Goal: Task Accomplishment & Management: Use online tool/utility

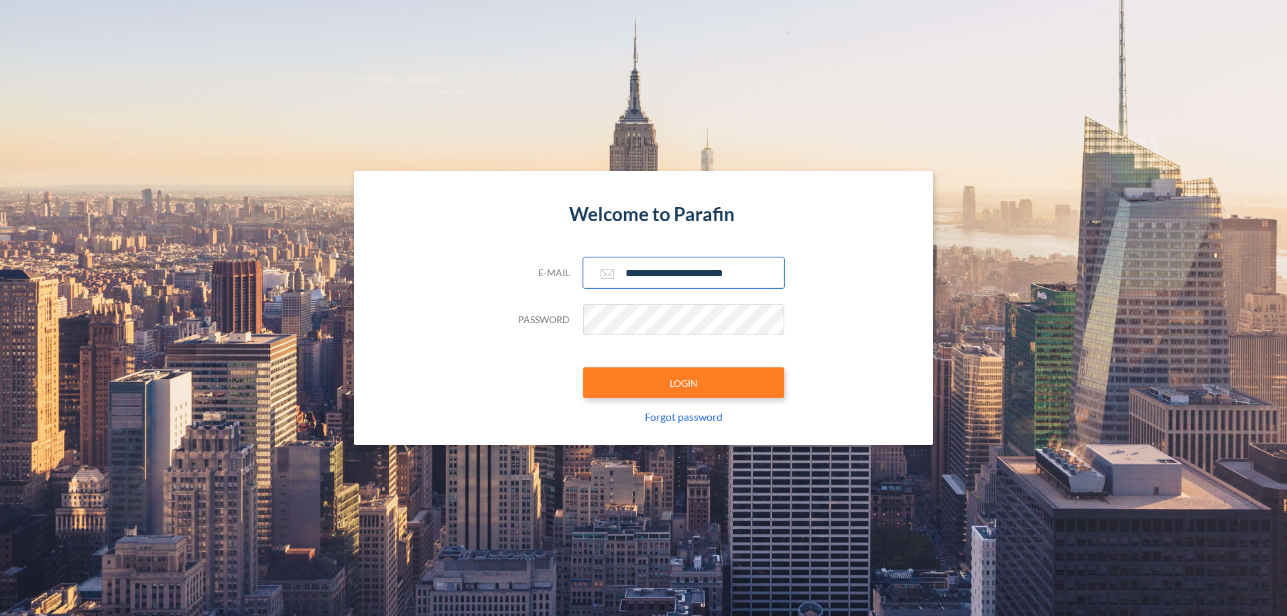
type input "**********"
click at [684, 383] on button "LOGIN" at bounding box center [683, 382] width 201 height 31
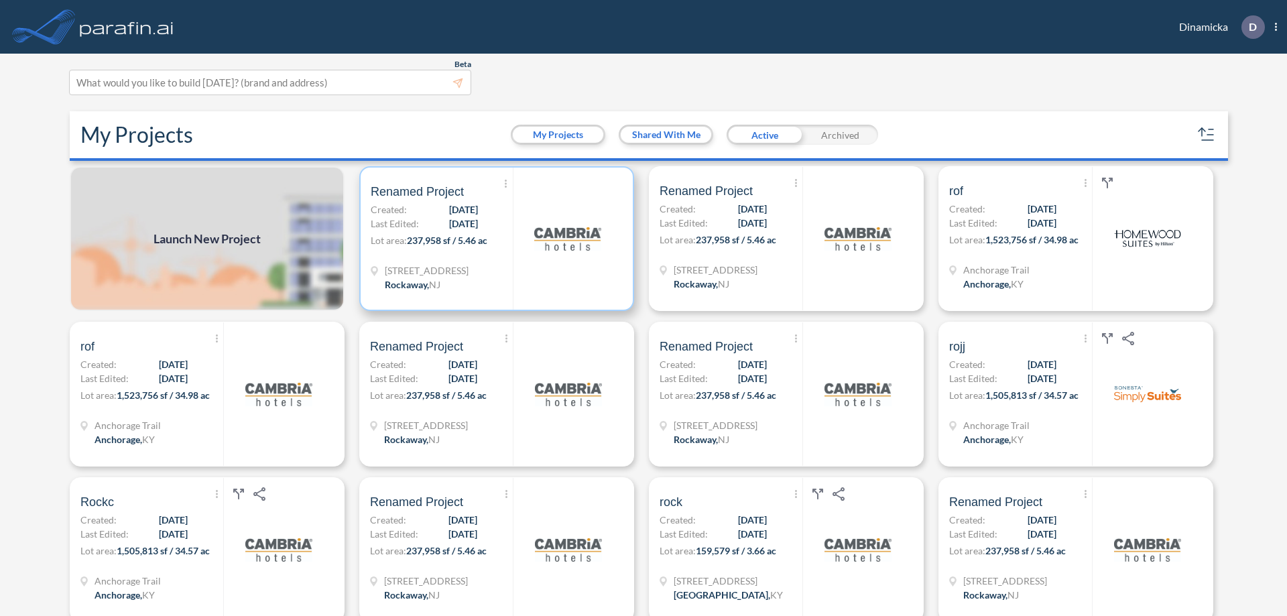
scroll to position [3, 0]
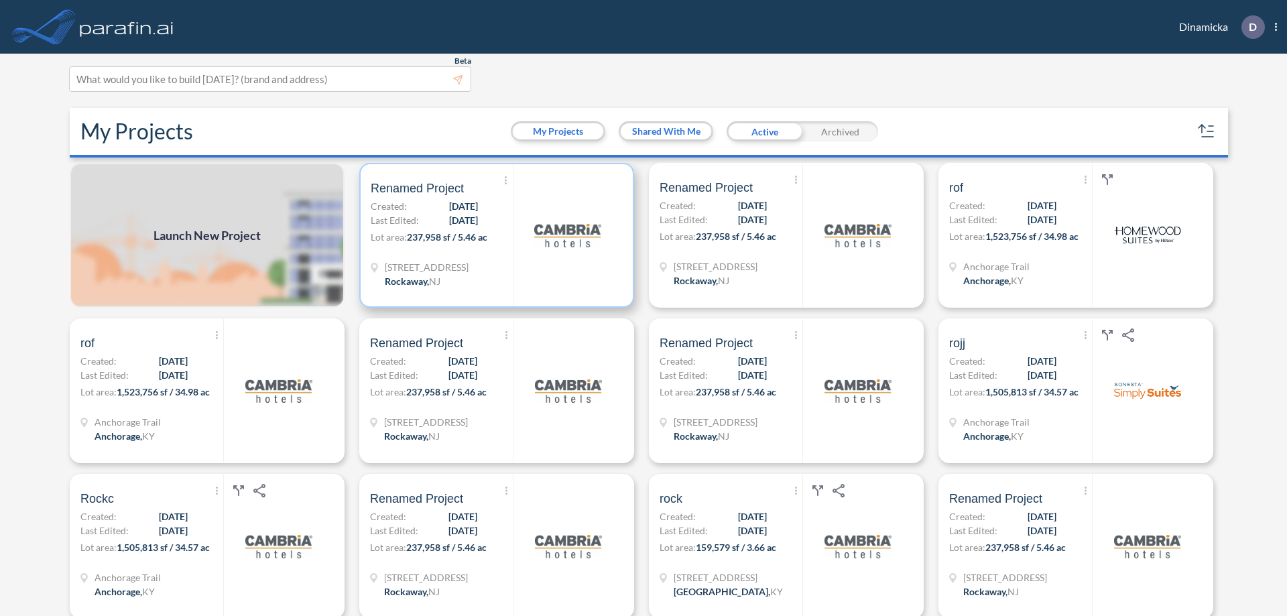
click at [494, 235] on p "Lot area: 237,958 sf / 5.46 ac" at bounding box center [442, 239] width 142 height 19
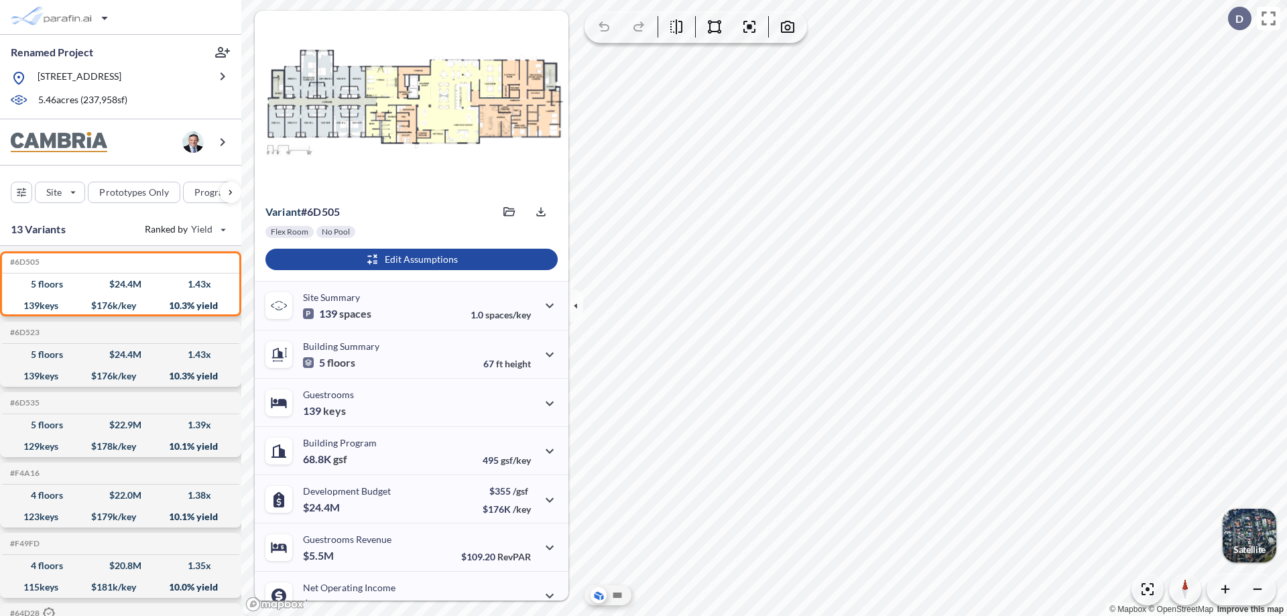
scroll to position [68, 0]
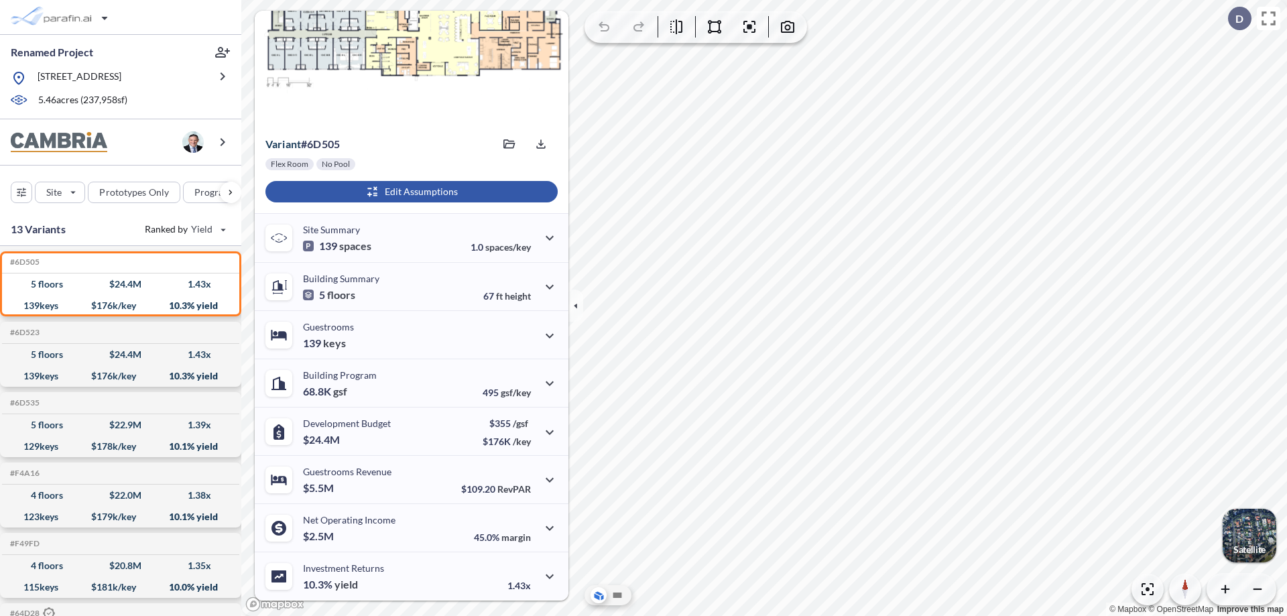
click at [409, 192] on div "button" at bounding box center [411, 191] width 292 height 21
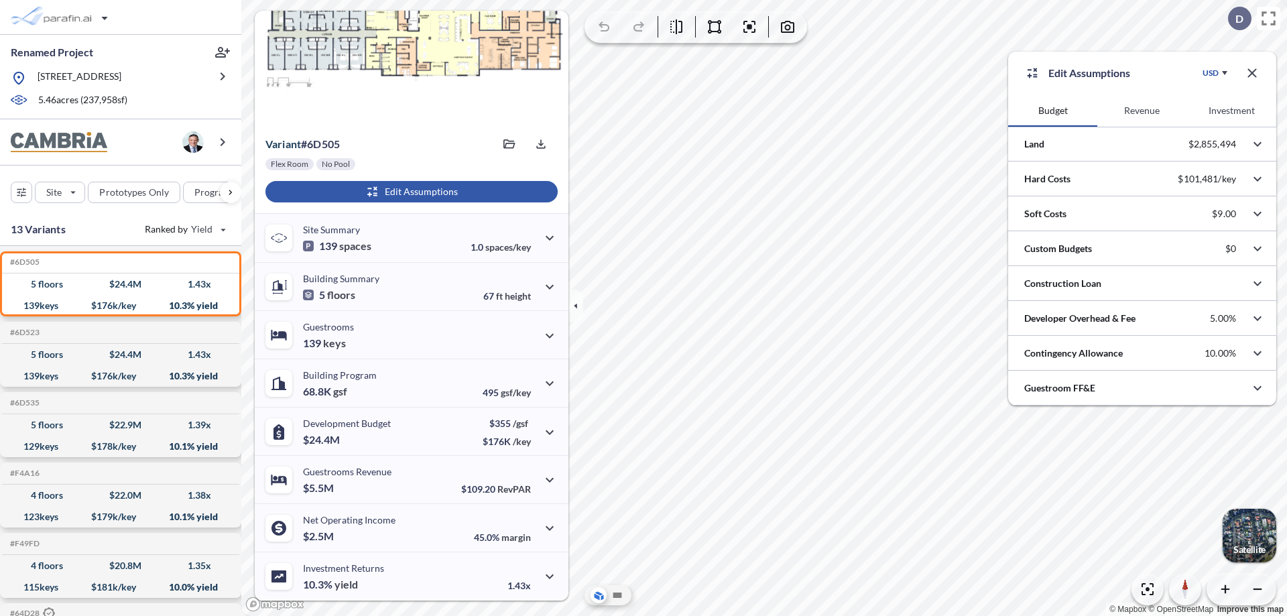
click at [1141, 111] on button "Revenue" at bounding box center [1141, 110] width 89 height 32
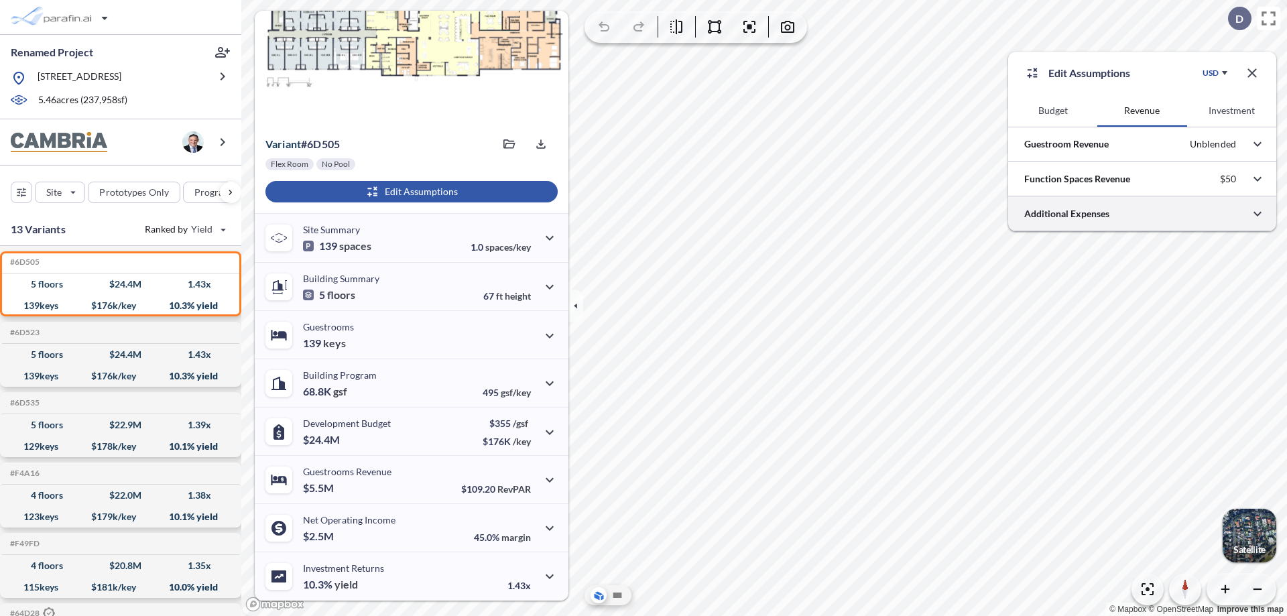
click at [1142, 214] on div at bounding box center [1142, 213] width 268 height 34
